Goal: Task Accomplishment & Management: Complete application form

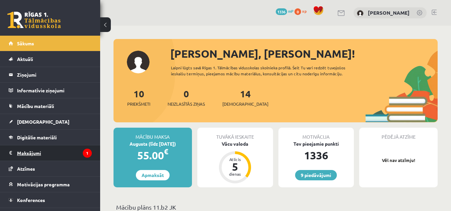
click at [67, 151] on legend "Maksājumi 1" at bounding box center [54, 152] width 75 height 15
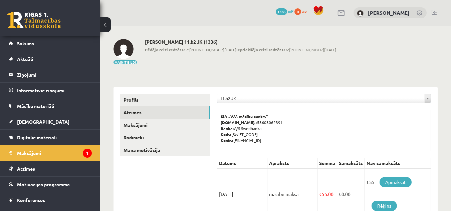
click at [147, 112] on link "Atzīmes" at bounding box center [165, 112] width 90 height 12
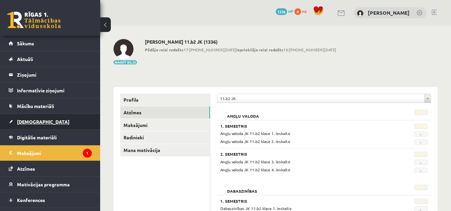
click at [41, 118] on link "[DEMOGRAPHIC_DATA]" at bounding box center [50, 121] width 83 height 15
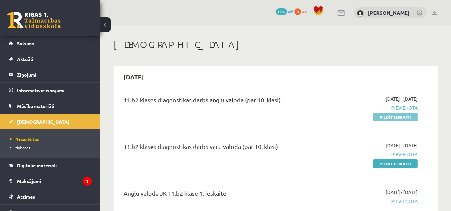
click at [383, 116] on link "Pildīt ieskaiti" at bounding box center [395, 117] width 45 height 9
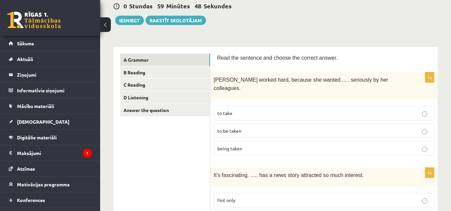
scroll to position [67, 0]
click at [250, 127] on p "to be taken" at bounding box center [323, 130] width 213 height 7
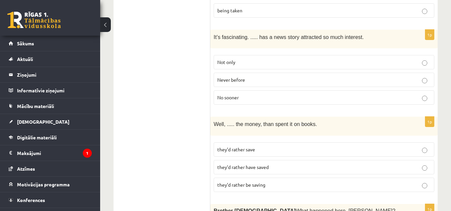
scroll to position [188, 0]
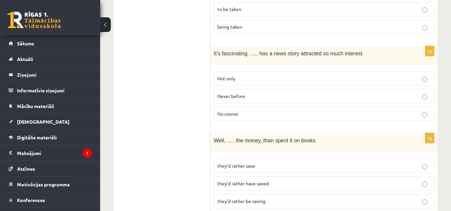
click at [364, 93] on p "Never before" at bounding box center [323, 96] width 213 height 7
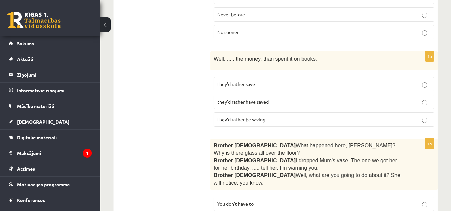
scroll to position [279, 0]
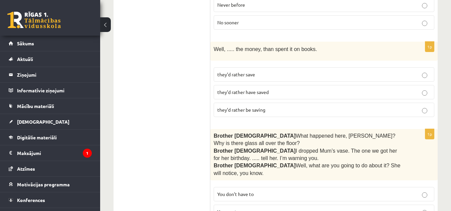
click at [298, 85] on label "they’d rather have saved" at bounding box center [323, 92] width 220 height 14
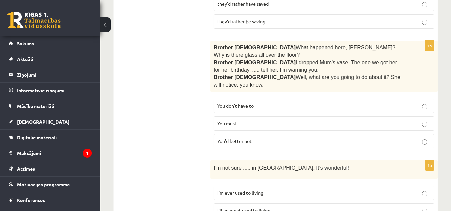
scroll to position [377, 0]
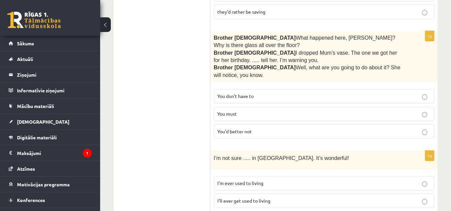
click at [407, 128] on p "You’d better not" at bounding box center [323, 131] width 213 height 7
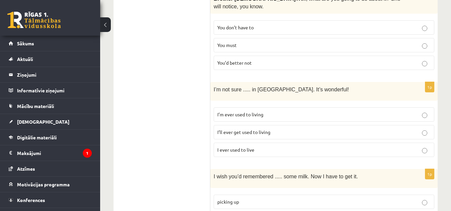
scroll to position [466, 0]
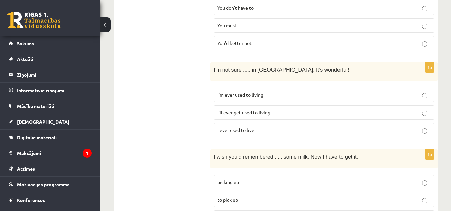
click at [361, 109] on p "I’ll ever get used to living" at bounding box center [323, 112] width 213 height 7
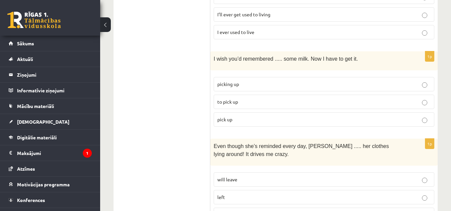
scroll to position [567, 0]
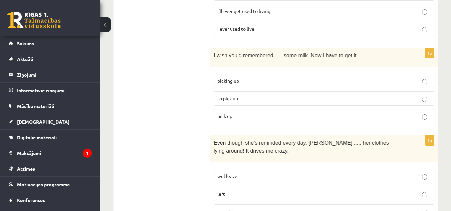
click at [371, 95] on p "to pick up" at bounding box center [323, 98] width 213 height 7
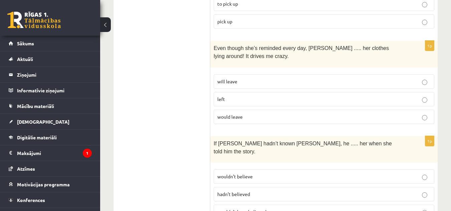
scroll to position [668, 0]
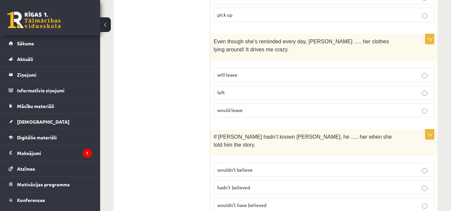
click at [415, 71] on p "will leave" at bounding box center [323, 74] width 213 height 7
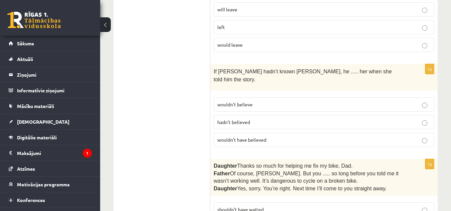
scroll to position [737, 0]
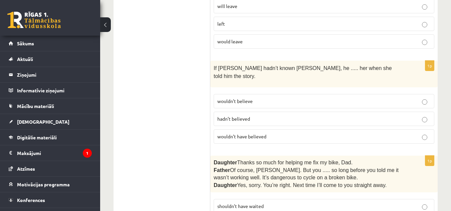
click at [379, 98] on p "wouldn’t believe" at bounding box center [323, 101] width 213 height 7
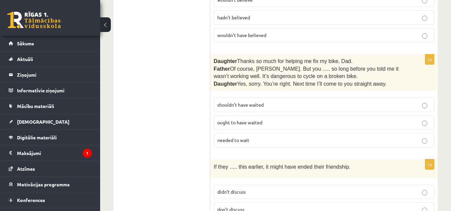
scroll to position [842, 0]
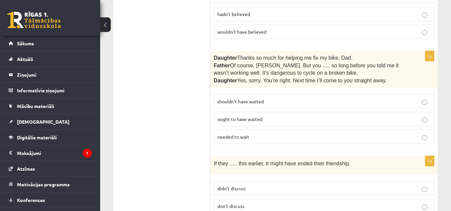
click at [406, 94] on label "shouldn’t have waited" at bounding box center [323, 101] width 220 height 14
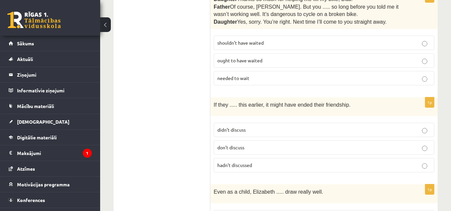
scroll to position [927, 0]
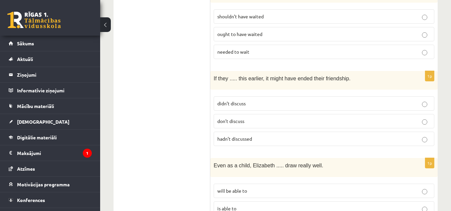
click at [362, 132] on label "hadn’t discussed" at bounding box center [323, 139] width 220 height 14
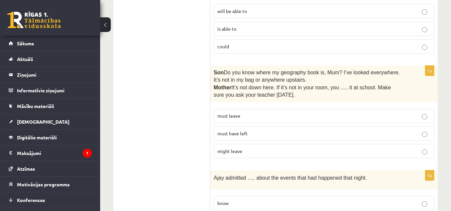
scroll to position [1116, 0]
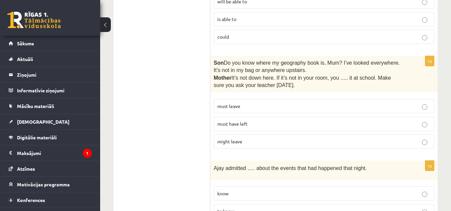
click at [412, 117] on label "must have left" at bounding box center [323, 124] width 220 height 14
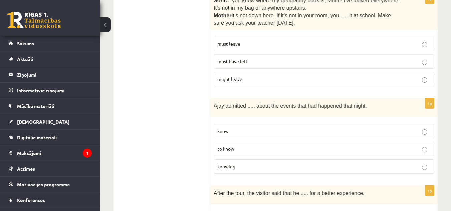
scroll to position [1182, 0]
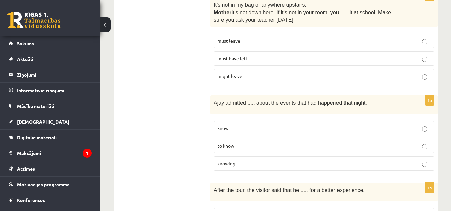
click at [374, 142] on p "to know" at bounding box center [323, 145] width 213 height 7
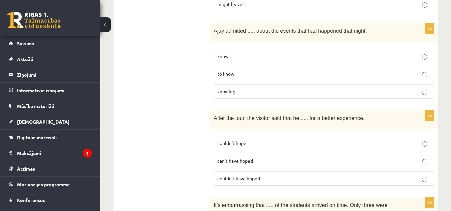
scroll to position [1267, 0]
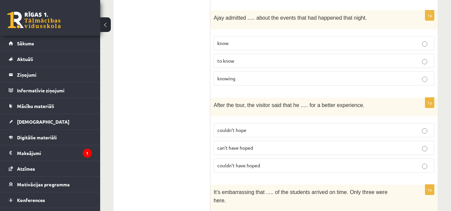
click at [429, 162] on p "couldn’t have hoped" at bounding box center [323, 165] width 213 height 7
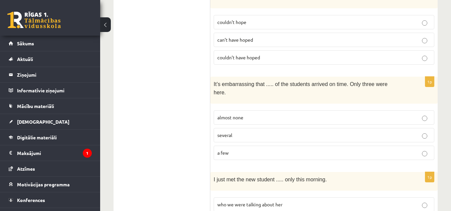
scroll to position [1414, 0]
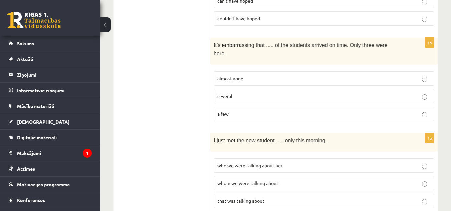
click at [348, 176] on label "whom we were talking about" at bounding box center [323, 183] width 220 height 14
click at [327, 75] on p "almost none" at bounding box center [323, 78] width 213 height 7
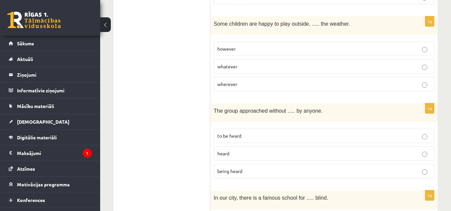
scroll to position [1740, 0]
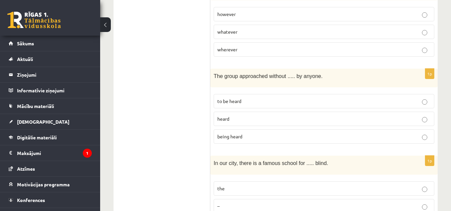
click at [373, 185] on p "the" at bounding box center [323, 188] width 213 height 7
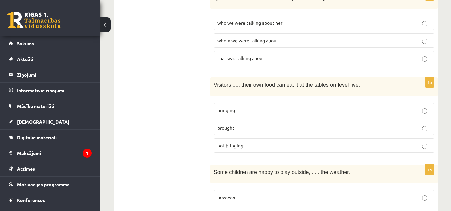
scroll to position [1547, 0]
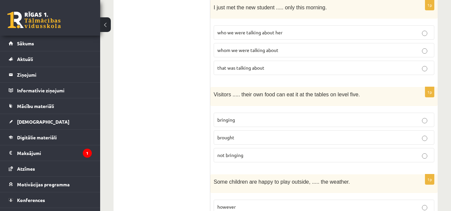
click at [420, 134] on p "brought" at bounding box center [323, 137] width 213 height 7
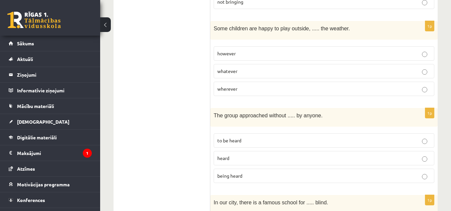
scroll to position [1740, 0]
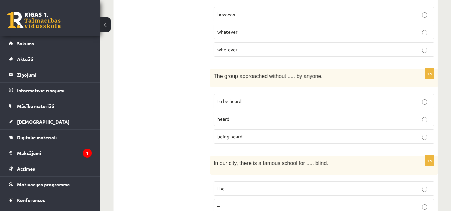
click at [403, 133] on p "being heard" at bounding box center [323, 136] width 213 height 7
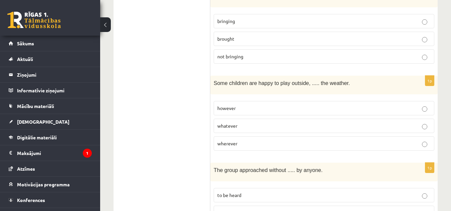
scroll to position [1642, 0]
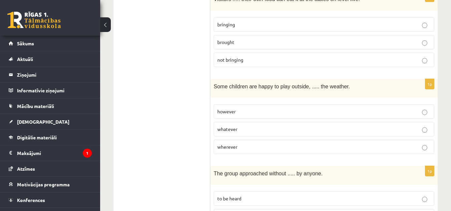
click at [391, 108] on p "however" at bounding box center [323, 111] width 213 height 7
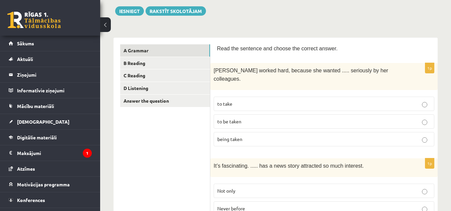
scroll to position [0, 0]
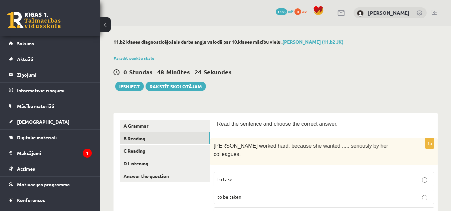
click at [167, 138] on link "B Reading" at bounding box center [165, 138] width 90 height 12
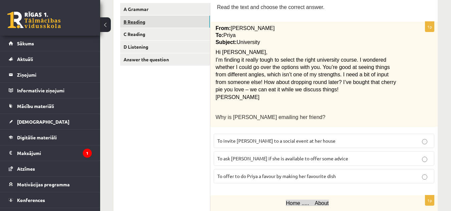
scroll to position [120, 0]
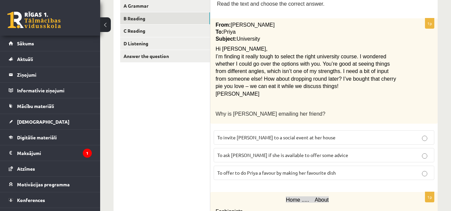
click at [323, 152] on p "To ask [PERSON_NAME] if she is available to offer some advice" at bounding box center [323, 155] width 213 height 7
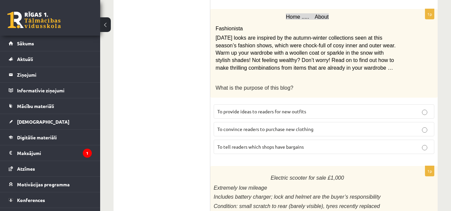
scroll to position [305, 0]
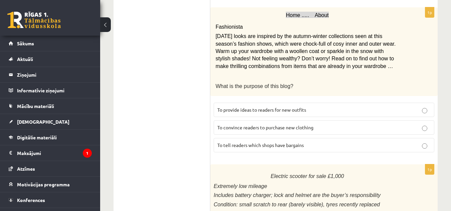
click at [403, 112] on p "To provide ideas to readers for new outfits" at bounding box center [323, 109] width 213 height 7
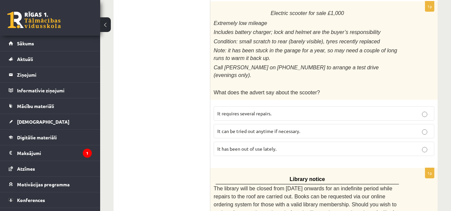
scroll to position [472, 0]
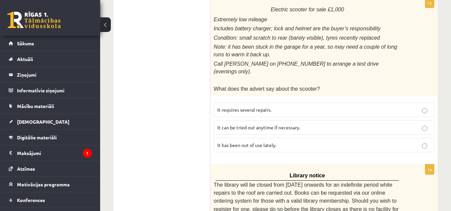
click at [388, 138] on label "It has been out of use lately." at bounding box center [323, 145] width 220 height 14
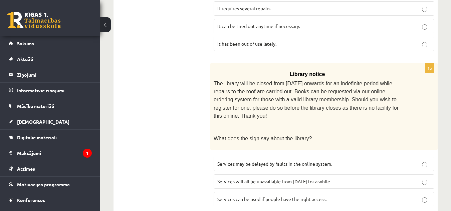
scroll to position [580, 0]
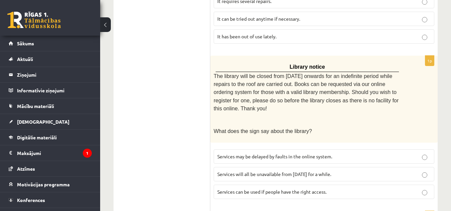
click at [398, 171] on p "Services will all be unavailable from [DATE] for a while." at bounding box center [323, 174] width 213 height 7
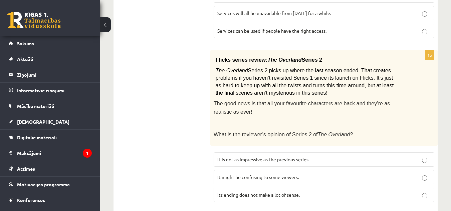
scroll to position [754, 0]
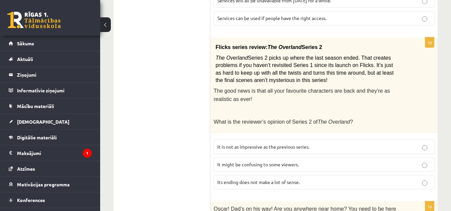
click at [371, 161] on p "It might be confusing to some viewers." at bounding box center [323, 164] width 213 height 7
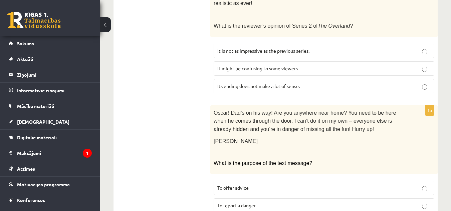
scroll to position [869, 0]
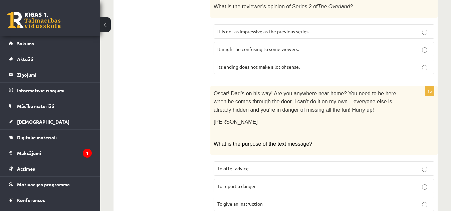
click at [410, 200] on p "To give an instruction" at bounding box center [323, 203] width 213 height 7
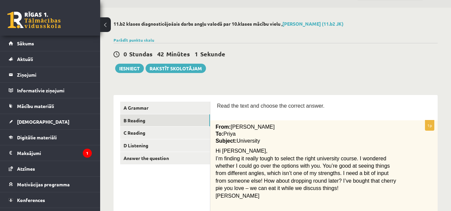
scroll to position [0, 0]
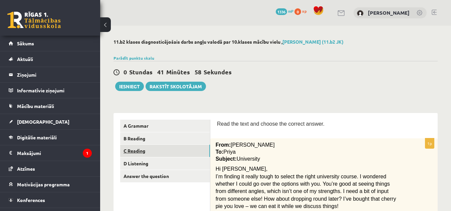
click at [182, 148] on link "C Reading" at bounding box center [165, 151] width 90 height 12
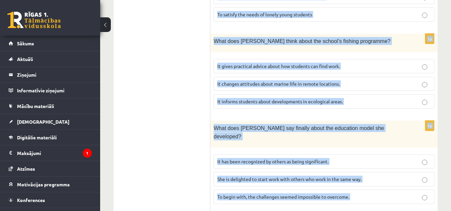
scroll to position [743, 0]
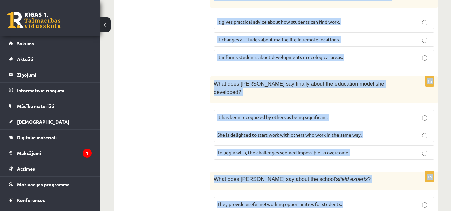
drag, startPoint x: 217, startPoint y: 121, endPoint x: 357, endPoint y: 180, distance: 152.0
copy form "Lore ips dolorsi ametc ad elitsed doeius tem incidi utl etdolor magnaa eni admi…"
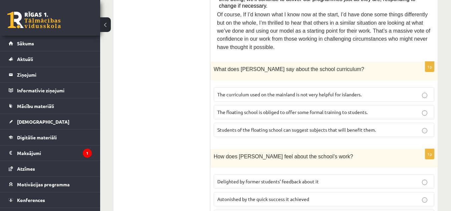
scroll to position [411, 0]
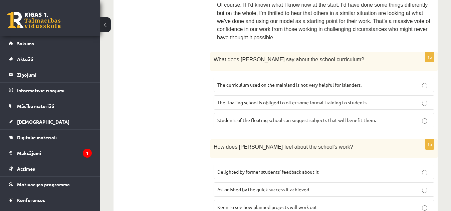
click at [354, 82] on span "The curriculum used on the mainland is not very helpful for islanders." at bounding box center [289, 85] width 144 height 6
click at [274, 169] on span "Delighted by former students’ feedback about it" at bounding box center [267, 172] width 101 height 6
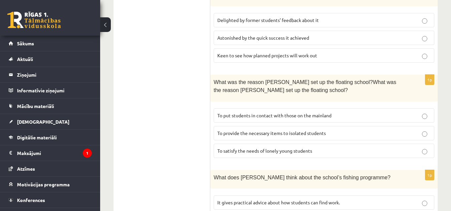
scroll to position [572, 0]
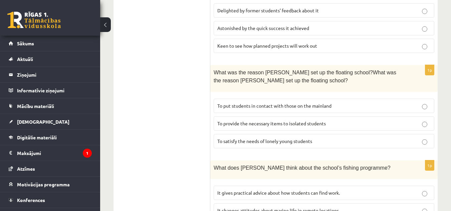
click at [273, 120] on span "To provide the necessary items to isolated students" at bounding box center [271, 123] width 108 height 6
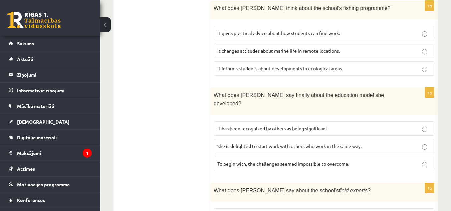
scroll to position [743, 0]
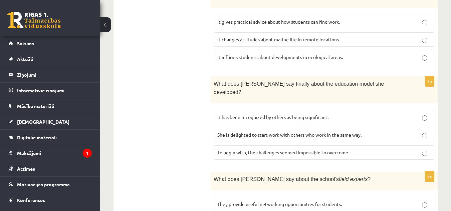
click at [291, 114] on span "It has been recognized by others as being significant." at bounding box center [272, 117] width 111 height 6
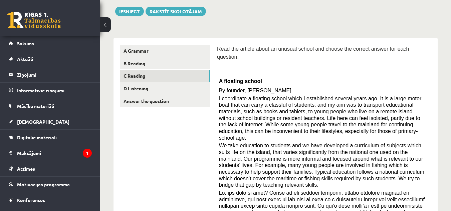
scroll to position [30, 0]
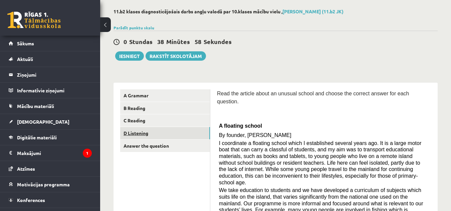
click at [152, 134] on link "D Listening" at bounding box center [165, 133] width 90 height 12
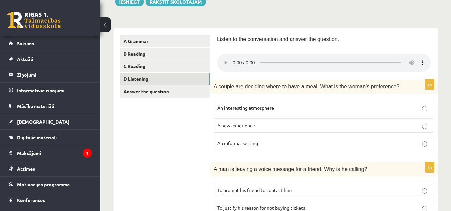
scroll to position [90, 0]
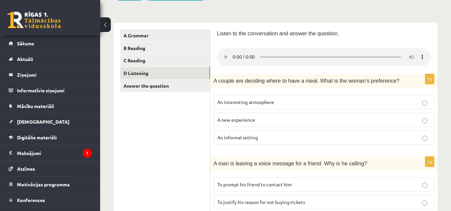
click at [250, 137] on span "An informal setting" at bounding box center [237, 137] width 41 height 6
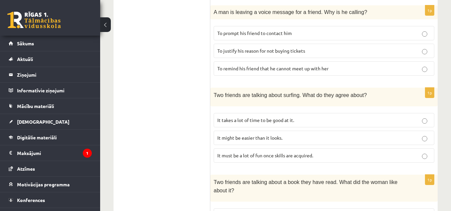
scroll to position [247, 0]
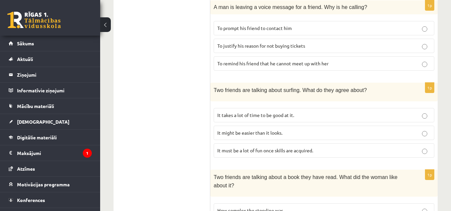
click at [377, 111] on label "It takes a lot of time to be good at it." at bounding box center [323, 115] width 220 height 14
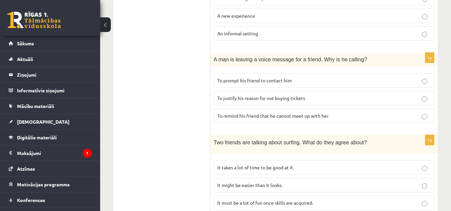
scroll to position [191, 0]
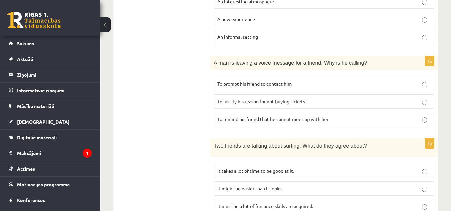
click at [389, 105] on p "To justify his reason for not buying tickets" at bounding box center [323, 101] width 213 height 7
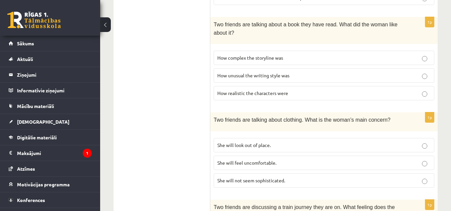
scroll to position [402, 0]
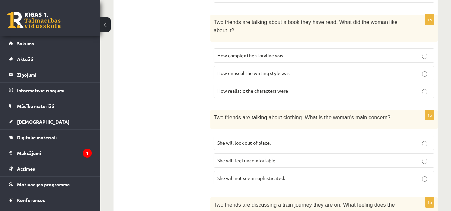
click at [428, 91] on p "How realistic the characters were" at bounding box center [323, 90] width 213 height 7
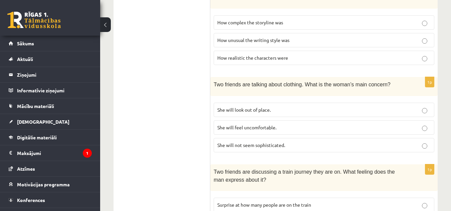
scroll to position [443, 0]
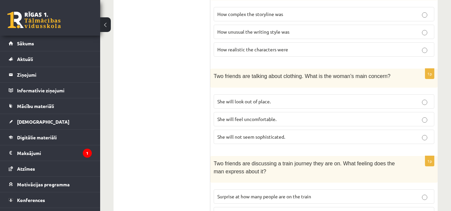
click at [408, 99] on p "She will look out of place." at bounding box center [323, 101] width 213 height 7
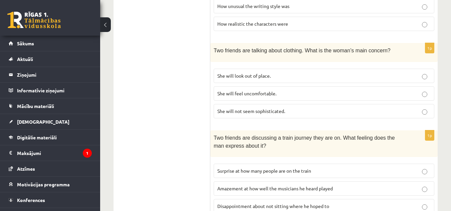
scroll to position [470, 0]
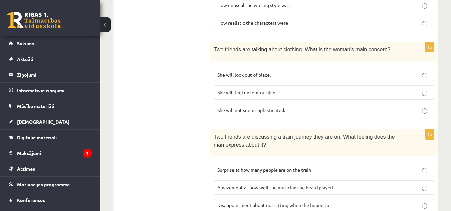
click at [265, 110] on span "She will not seem sophisticated." at bounding box center [251, 110] width 68 height 6
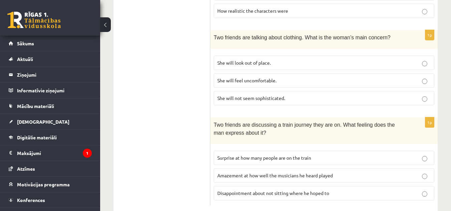
scroll to position [495, 0]
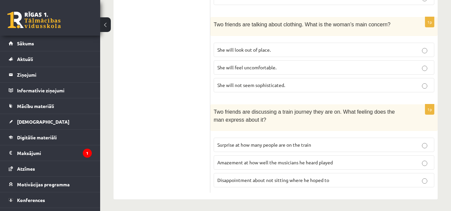
click at [404, 174] on label "Disappointment about not sitting where he hoped to" at bounding box center [323, 180] width 220 height 14
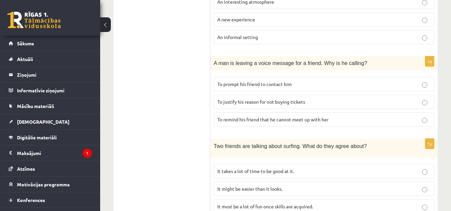
scroll to position [0, 0]
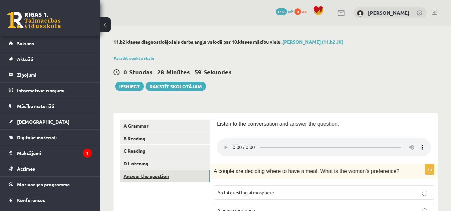
click at [152, 177] on link "Answer the question" at bounding box center [165, 176] width 90 height 12
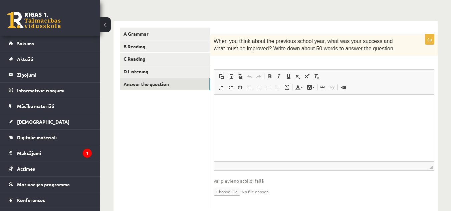
scroll to position [110, 0]
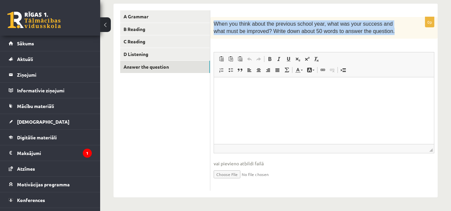
drag, startPoint x: 215, startPoint y: 22, endPoint x: 370, endPoint y: 33, distance: 155.4
click at [370, 33] on p "When you think about the previous school year, what was your success and what m…" at bounding box center [306, 27] width 187 height 15
copy span "When you think about the previous school year, what was your success and what m…"
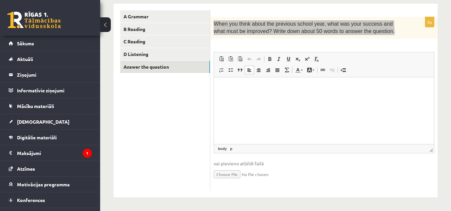
click at [243, 88] on p "Editor, wiswyg-editor-user-answer-47024940365560" at bounding box center [323, 87] width 206 height 7
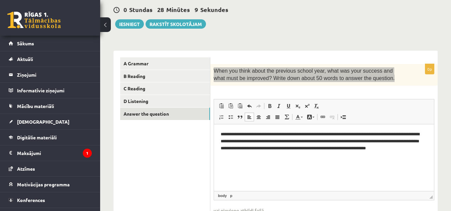
scroll to position [60, 0]
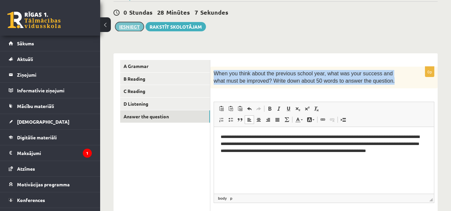
click at [133, 24] on button "Iesniegt" at bounding box center [129, 26] width 29 height 9
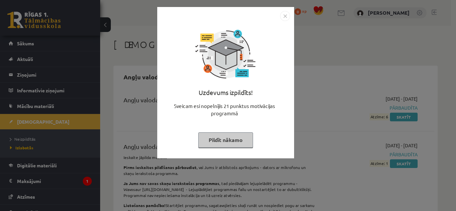
click at [287, 19] on img "Close" at bounding box center [285, 16] width 10 height 10
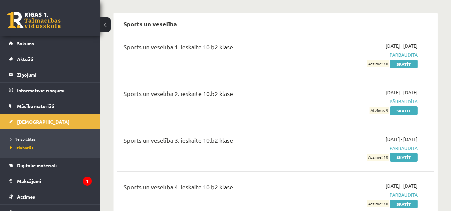
scroll to position [1392, 0]
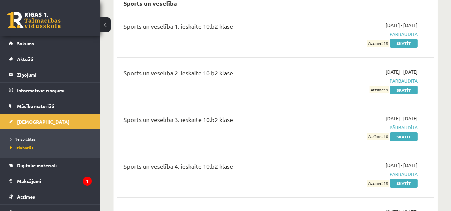
click at [33, 136] on link "Neizpildītās" at bounding box center [51, 139] width 83 height 6
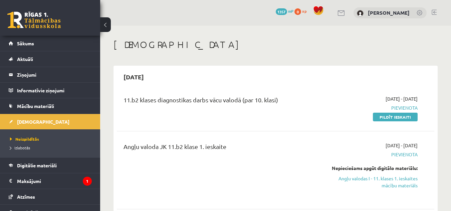
drag, startPoint x: 455, startPoint y: 54, endPoint x: 303, endPoint y: 35, distance: 152.9
click at [388, 111] on span "Pievienota" at bounding box center [371, 107] width 91 height 7
click at [388, 114] on link "Pildīt ieskaiti" at bounding box center [395, 117] width 45 height 9
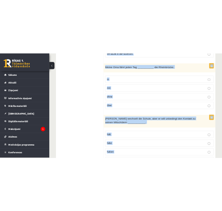
scroll to position [2966, 0]
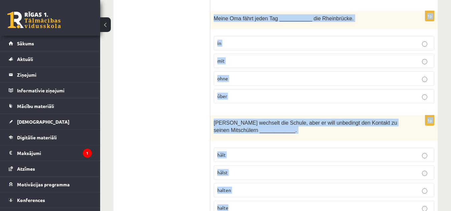
drag, startPoint x: 213, startPoint y: 133, endPoint x: 242, endPoint y: 175, distance: 50.7
copy form "Es gibt nichts, ________ ich jetzt lieber tun würde. was ob denn wo 1p Paul job…"
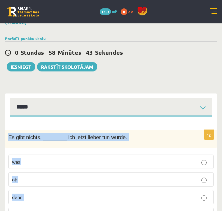
scroll to position [0, 0]
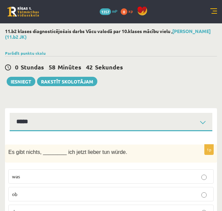
click at [180, 54] on div "Parādīt punktu skalu Atzīme No Līdz 1 0 5 2 6 8 3 9 11 4 12 14 5 15 17 6 18 20 …" at bounding box center [111, 53] width 212 height 6
click at [109, 171] on label "was" at bounding box center [110, 176] width 205 height 14
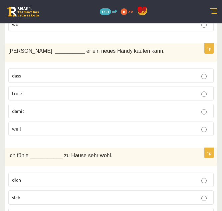
scroll to position [210, 0]
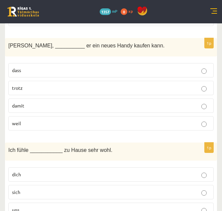
click at [153, 106] on p "damit" at bounding box center [111, 105] width 198 height 7
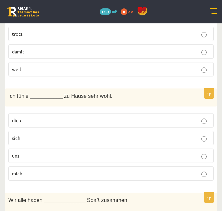
scroll to position [280, 0]
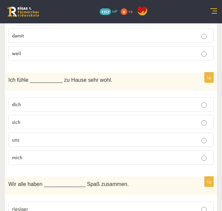
drag, startPoint x: 132, startPoint y: 156, endPoint x: 184, endPoint y: 152, distance: 52.2
click at [184, 152] on label "mich" at bounding box center [110, 157] width 205 height 14
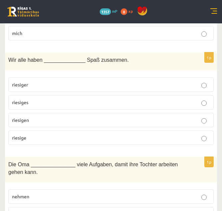
scroll to position [421, 0]
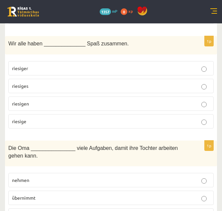
click at [161, 105] on p "riesigen" at bounding box center [111, 103] width 198 height 7
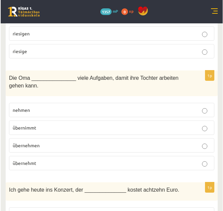
scroll to position [507, 0]
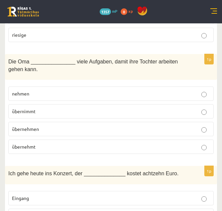
click at [117, 146] on p "übernehmt" at bounding box center [111, 146] width 198 height 7
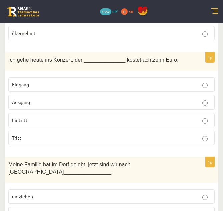
scroll to position [637, 0]
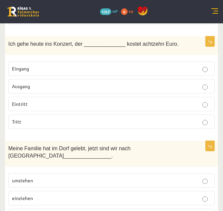
click at [130, 101] on p "Eintritt" at bounding box center [111, 103] width 199 height 7
click at [204, 52] on div "Ich gehe heute ins Konzert, der ______________ kostet achtzehn Euro." at bounding box center [111, 45] width 213 height 18
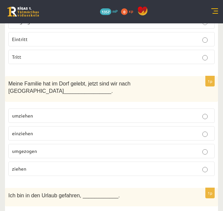
scroll to position [707, 0]
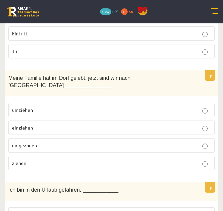
click at [117, 143] on p "umgezogen" at bounding box center [111, 145] width 199 height 7
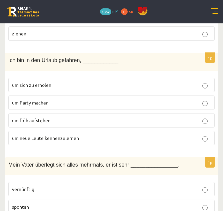
scroll to position [842, 0]
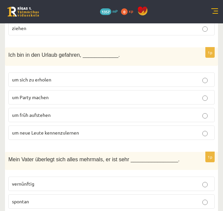
click at [150, 135] on p "um neue Leute kennenzulernen" at bounding box center [111, 132] width 199 height 7
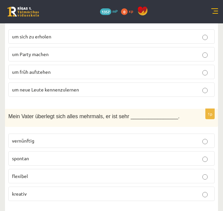
scroll to position [923, 0]
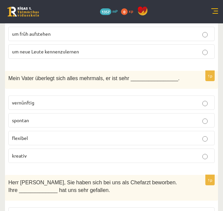
click at [180, 102] on p "vernünftig" at bounding box center [111, 102] width 199 height 7
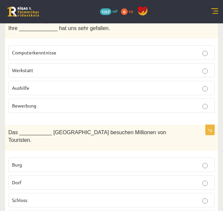
scroll to position [1074, 0]
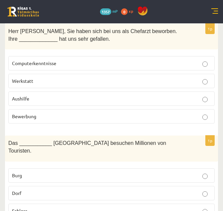
click at [161, 114] on p "Bewerbung" at bounding box center [111, 116] width 199 height 7
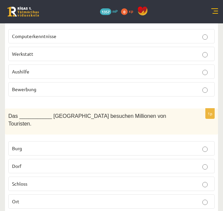
scroll to position [1166, 0]
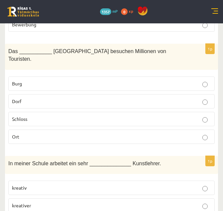
click at [198, 115] on p "Schloss" at bounding box center [111, 118] width 199 height 7
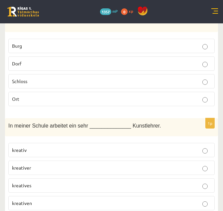
scroll to position [1214, 0]
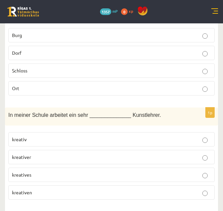
click at [155, 153] on p "kreativer" at bounding box center [111, 156] width 199 height 7
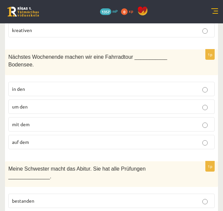
scroll to position [1397, 0]
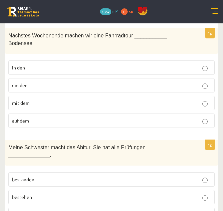
click at [150, 78] on label "um den" at bounding box center [111, 85] width 206 height 14
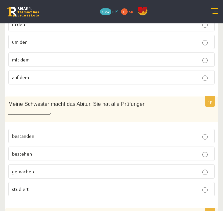
scroll to position [1468, 0]
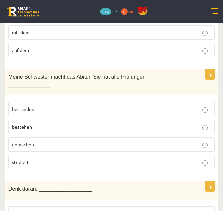
click at [119, 105] on p "bestanden" at bounding box center [111, 108] width 199 height 7
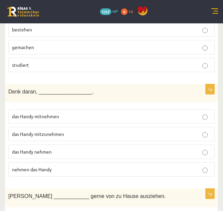
scroll to position [1586, 0]
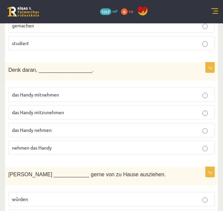
click at [186, 105] on label "das Handy mitzunehmen" at bounding box center [111, 112] width 206 height 14
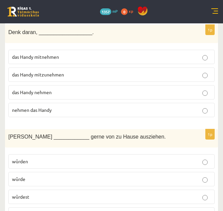
scroll to position [1673, 0]
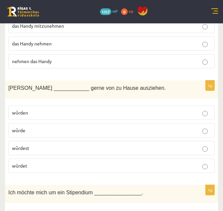
click at [197, 127] on p "würde" at bounding box center [111, 130] width 199 height 7
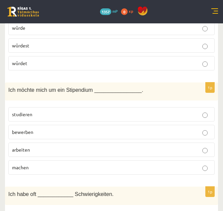
scroll to position [1808, 0]
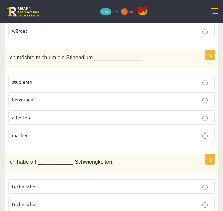
click at [166, 92] on label "bewerben" at bounding box center [111, 99] width 206 height 14
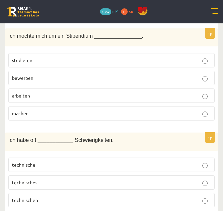
scroll to position [1862, 0]
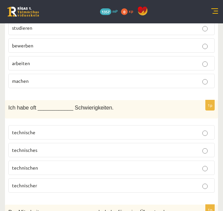
click at [134, 129] on p "technische" at bounding box center [111, 132] width 199 height 7
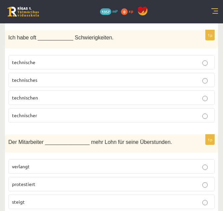
scroll to position [1996, 0]
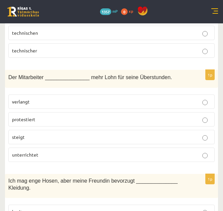
click at [189, 94] on label "verlangt" at bounding box center [111, 101] width 206 height 14
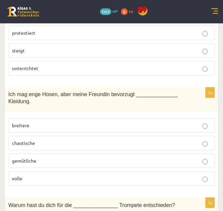
scroll to position [2088, 0]
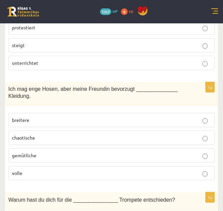
click at [198, 116] on p "breitere" at bounding box center [111, 119] width 199 height 7
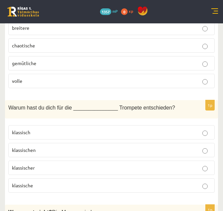
scroll to position [2185, 0]
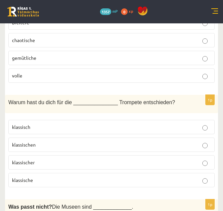
click at [179, 176] on p "klassische" at bounding box center [111, 179] width 199 height 7
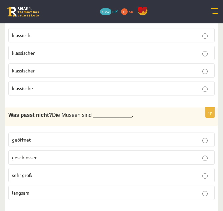
scroll to position [2304, 0]
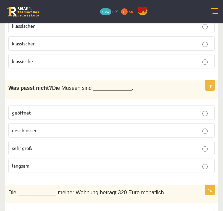
click at [124, 162] on p "langsam" at bounding box center [111, 165] width 199 height 7
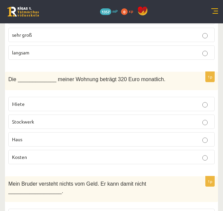
scroll to position [2391, 0]
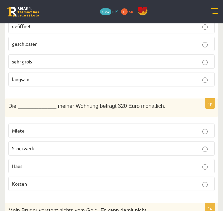
click at [175, 123] on label "Miete" at bounding box center [111, 130] width 206 height 14
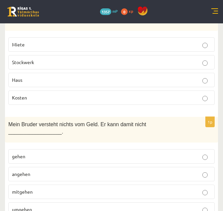
scroll to position [2482, 0]
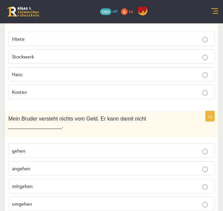
click at [149, 196] on label "umgehen" at bounding box center [111, 203] width 206 height 14
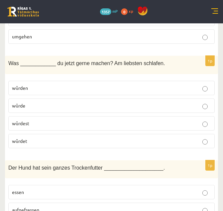
scroll to position [2660, 0]
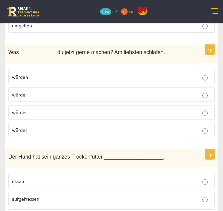
click at [153, 105] on label "würdest" at bounding box center [111, 112] width 206 height 14
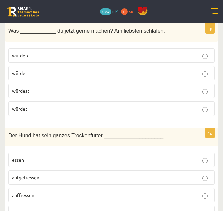
scroll to position [2703, 0]
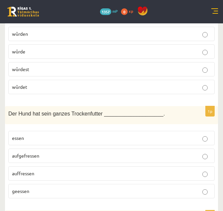
click at [168, 148] on label "aufgefressen" at bounding box center [111, 155] width 206 height 14
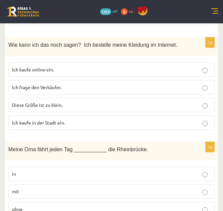
scroll to position [2854, 0]
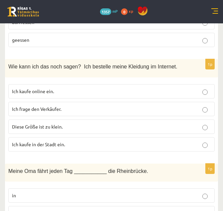
click at [180, 88] on p "Ich kaufe online ein." at bounding box center [111, 91] width 199 height 7
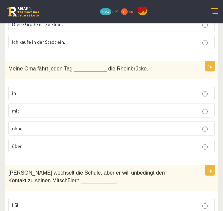
scroll to position [2962, 0]
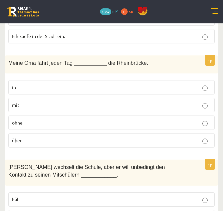
click at [78, 133] on label "über" at bounding box center [111, 140] width 206 height 14
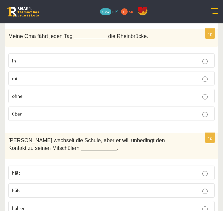
scroll to position [3005, 0]
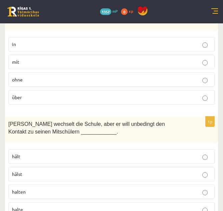
click at [171, 188] on p "halten" at bounding box center [111, 191] width 199 height 7
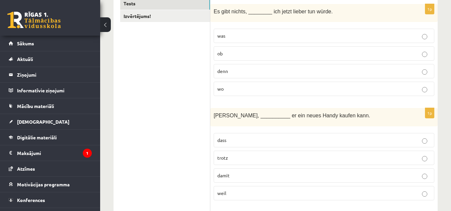
scroll to position [0, 0]
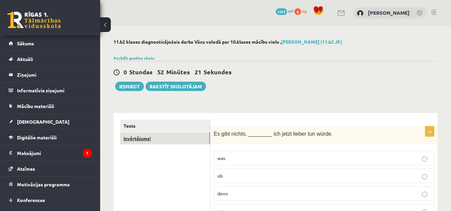
click at [184, 136] on link "Izvērtējums!" at bounding box center [165, 138] width 90 height 12
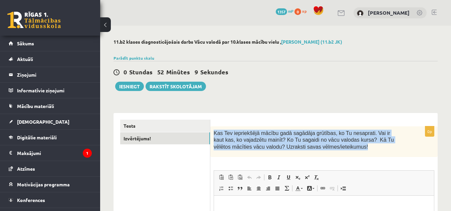
drag, startPoint x: 214, startPoint y: 133, endPoint x: 315, endPoint y: 148, distance: 102.2
click at [315, 148] on p "Kas Tev iepriekšējā mācību gadā sagādāja grūtības, ko Tu nesaprati. Vai ir kaut…" at bounding box center [306, 140] width 187 height 21
copy span "Kas Tev iepriekšējā mācību gadā sagādāja grūtības, ko Tu nesaprati. Vai ir kaut…"
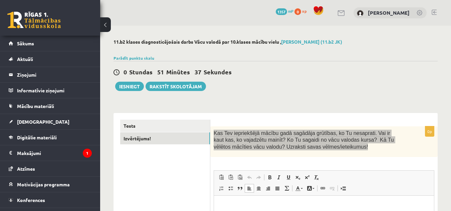
click at [283, 204] on p "Editor, wiswyg-editor-user-answer-47024994206840" at bounding box center [323, 205] width 206 height 7
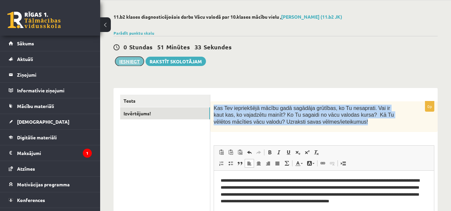
click at [135, 59] on button "Iesniegt" at bounding box center [129, 61] width 29 height 9
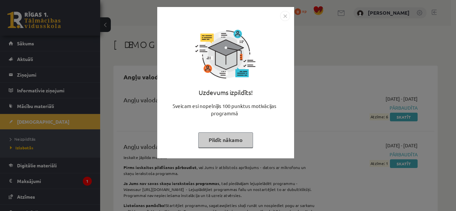
click at [287, 13] on img "Close" at bounding box center [285, 16] width 10 height 10
